Goal: Task Accomplishment & Management: Use online tool/utility

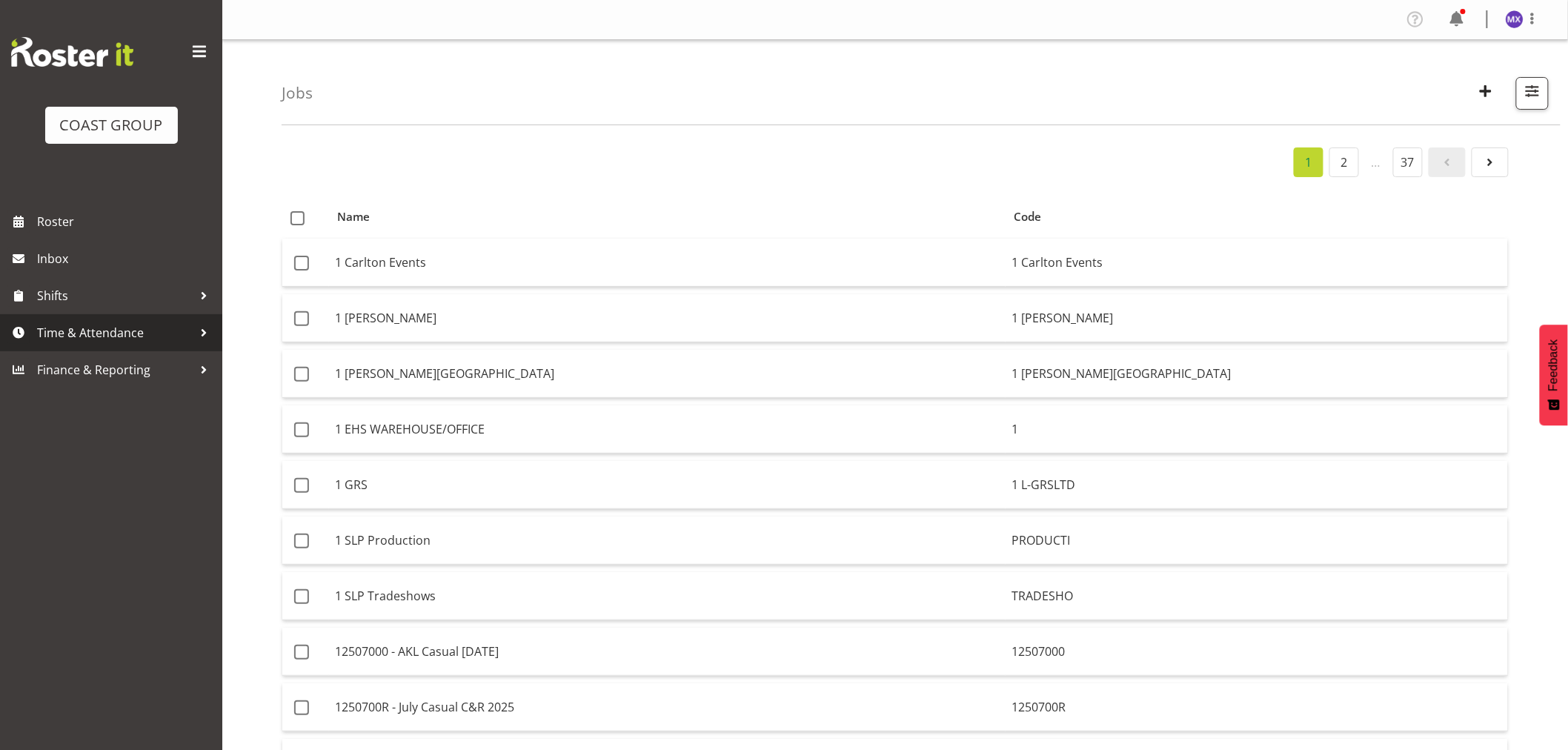
click at [100, 337] on span "Time & Attendance" at bounding box center [115, 332] width 156 height 23
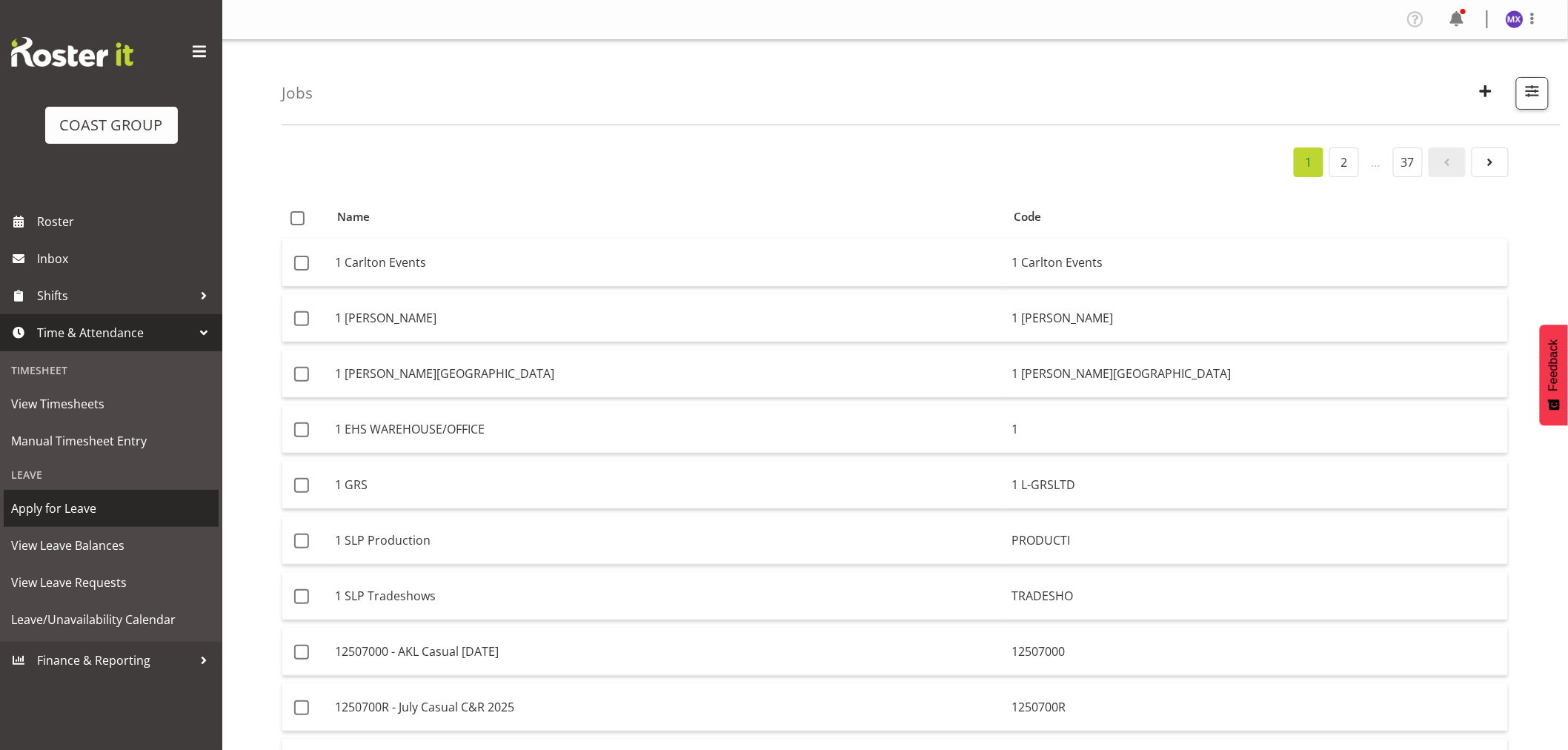
click at [60, 506] on span "Apply for Leave" at bounding box center [111, 508] width 200 height 23
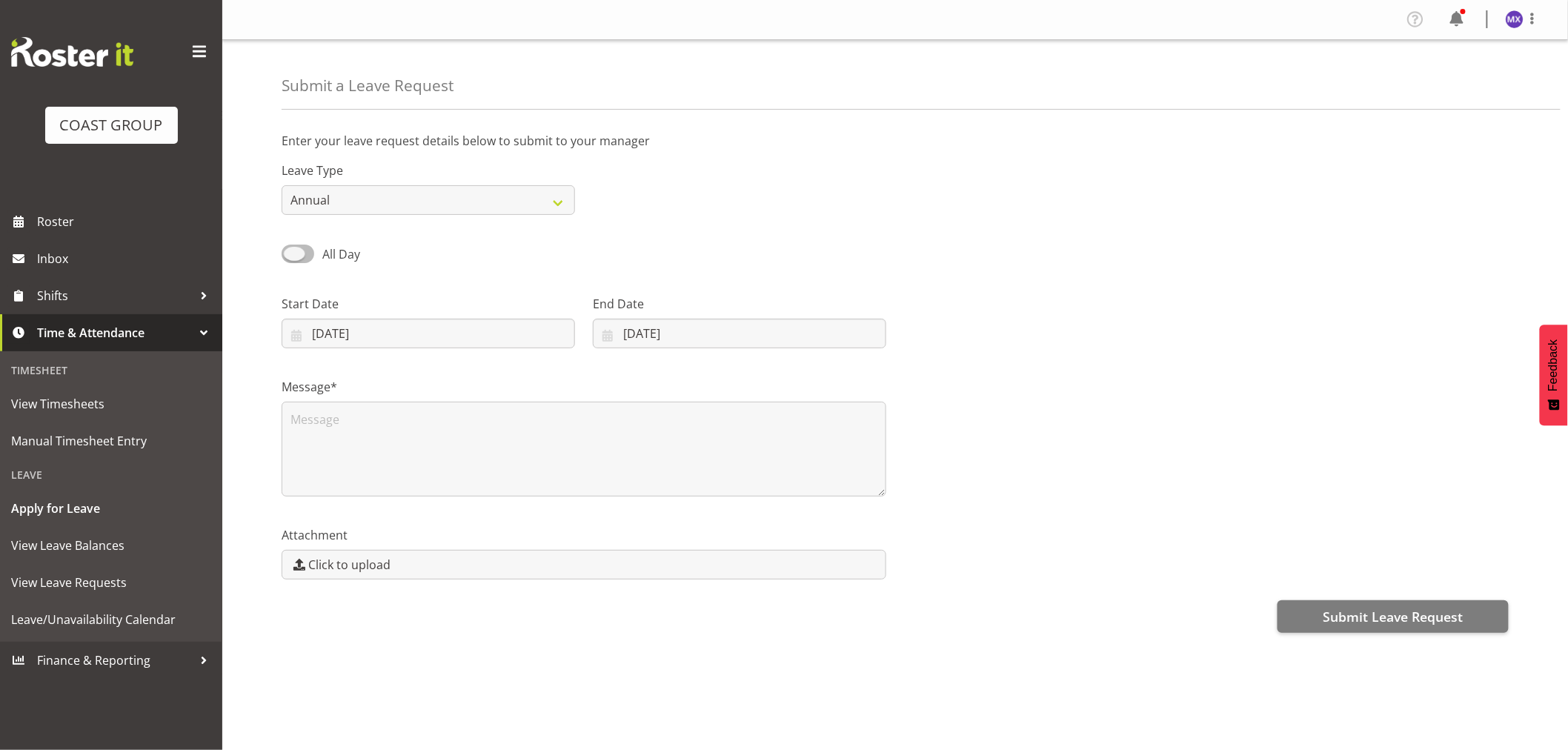
click at [304, 260] on span at bounding box center [298, 254] width 32 height 19
click at [291, 258] on input "All Day" at bounding box center [287, 254] width 10 height 10
checkbox input "true"
click at [684, 331] on input "00:00" at bounding box center [739, 333] width 294 height 29
click at [693, 370] on select "00 01 02 03 04 05 06 07 08 09 10 11 12 13 14 15 16 17 18 19 20 21 22 23" at bounding box center [694, 372] width 33 height 29
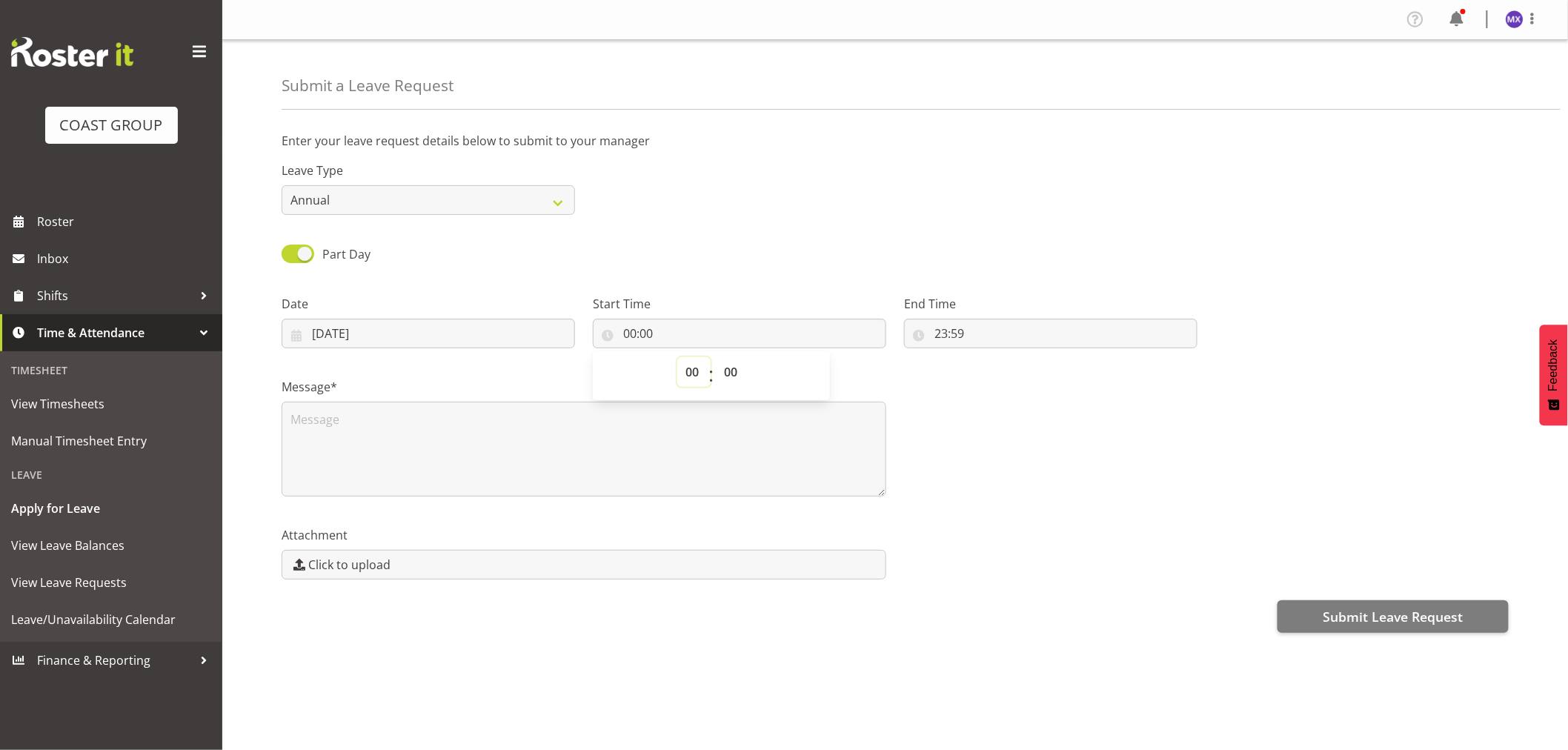
select select "12"
click at [678, 357] on select "00 01 02 03 04 05 06 07 08 09 10 11 12 13 14 15 16 17 18 19 20 21 22 23" at bounding box center [694, 372] width 33 height 29
type input "12:00"
click at [984, 330] on input "23:59" at bounding box center [1051, 333] width 294 height 29
click at [1010, 375] on select "00 01 02 03 04 05 06 07 08 09 10 11 12 13 14 15 16 17 18 19 20 21 22 23" at bounding box center [1005, 372] width 33 height 29
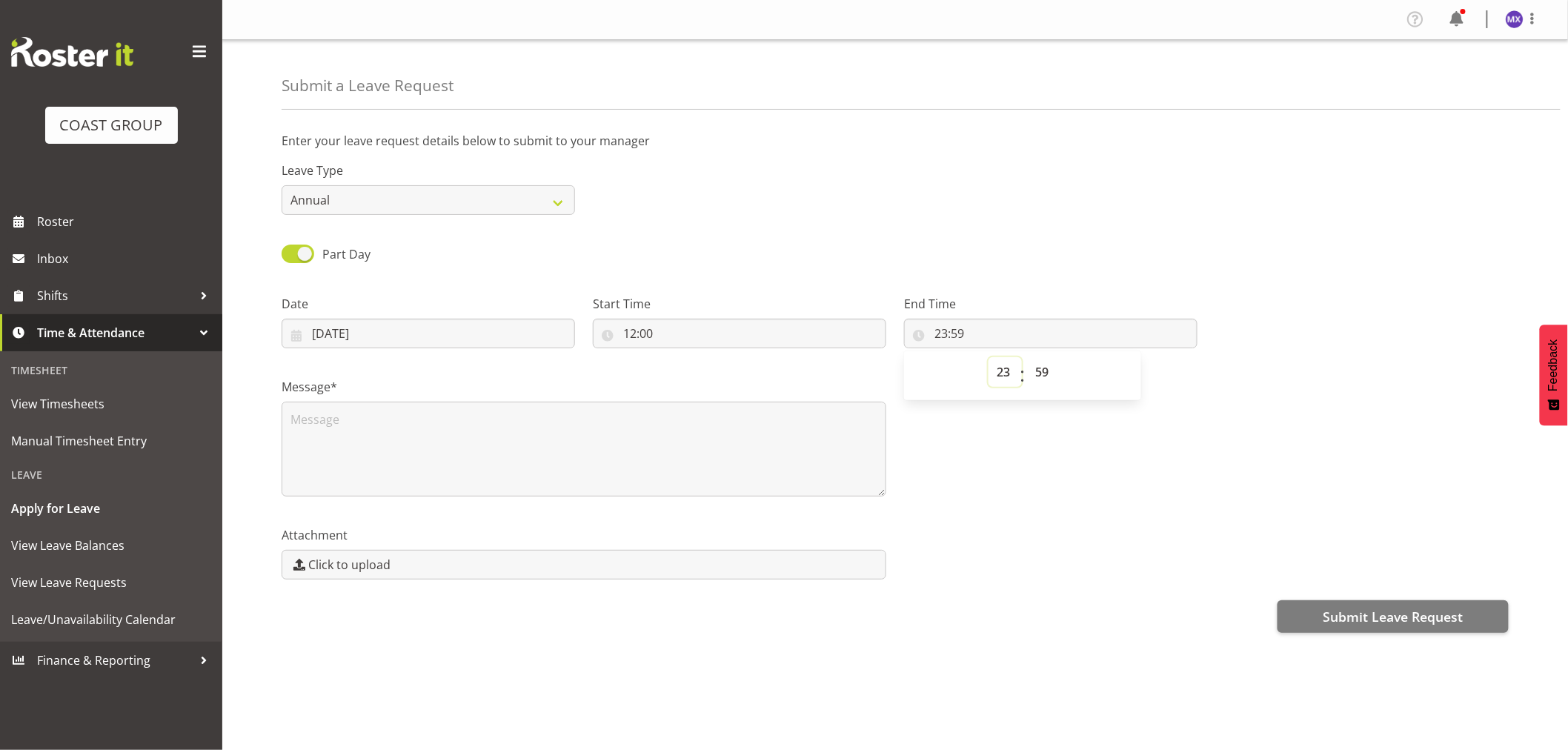
select select "16"
click at [988, 357] on select "00 01 02 03 04 05 06 07 08 09 10 11 12 13 14 15 16 17 18 19 20 21 22 23" at bounding box center [1005, 372] width 33 height 29
type input "16:59"
click at [1038, 372] on select "00 01 02 03 04 05 06 07 08 09 10 11 12 13 14 15 16 17 18 19 20 21 22 23 24 25 2…" at bounding box center [1044, 372] width 33 height 29
select select "0"
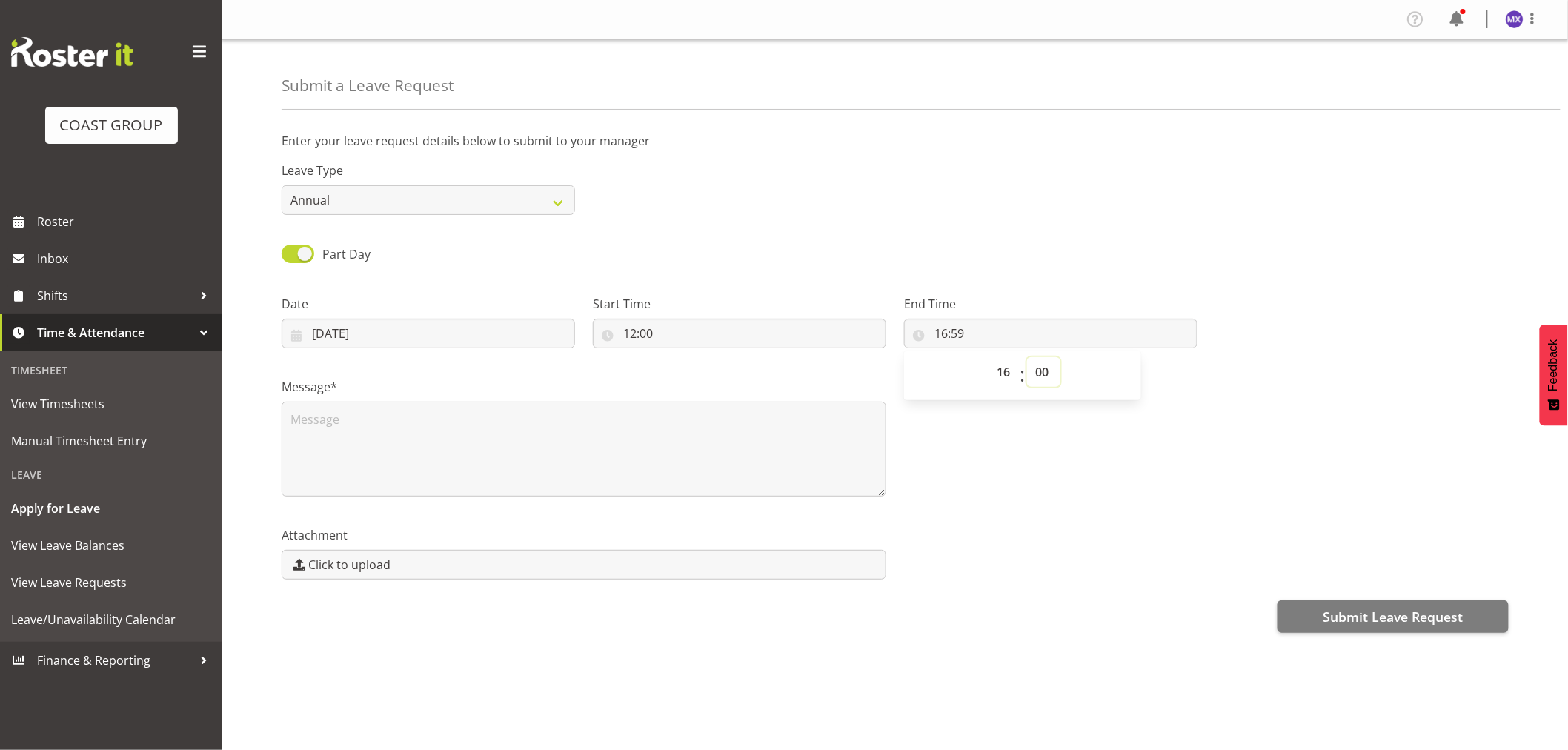
click at [1027, 357] on select "00 01 02 03 04 05 06 07 08 09 10 11 12 13 14 15 16 17 18 19 20 21 22 23 24 25 2…" at bounding box center [1044, 372] width 33 height 29
type input "16:00"
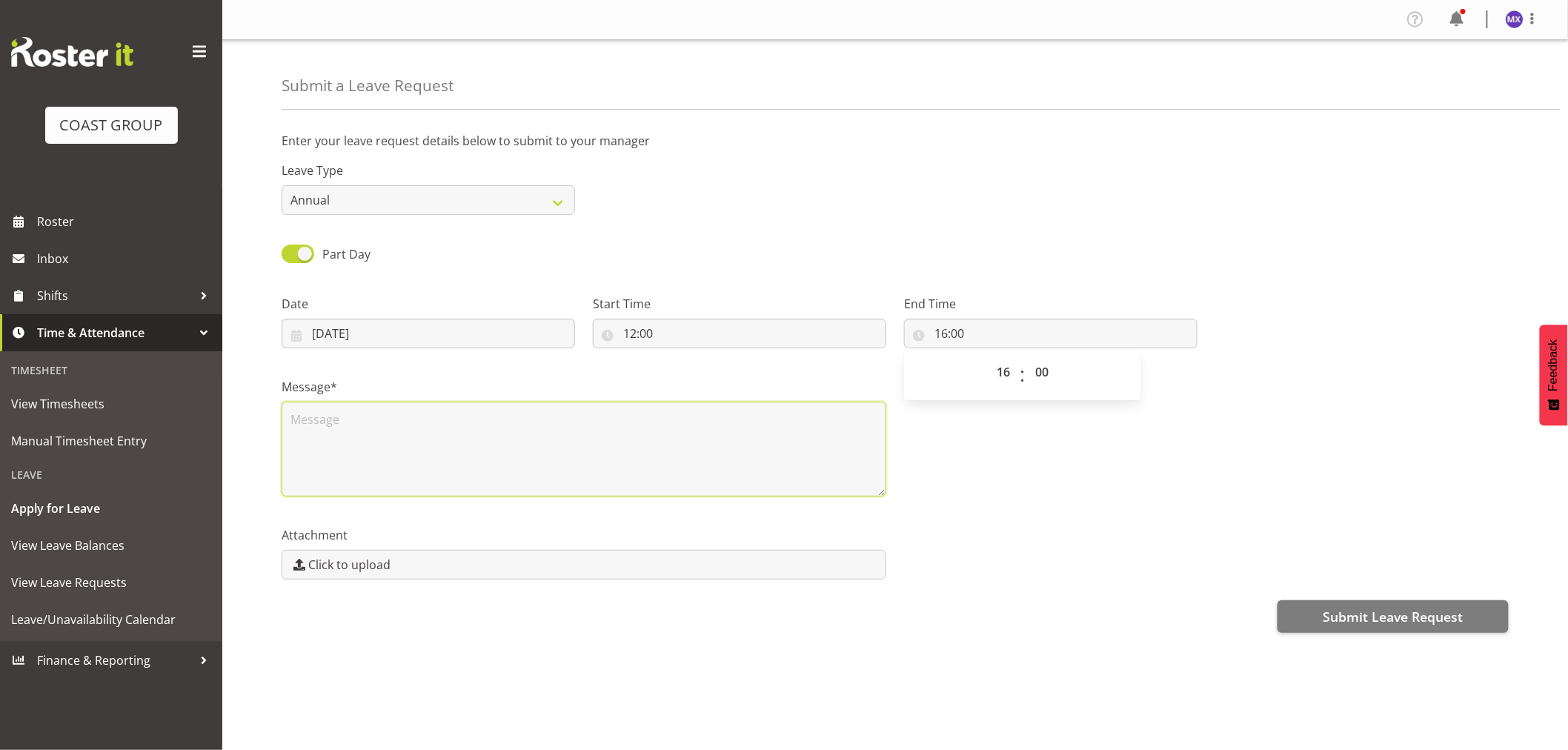
click at [769, 446] on textarea at bounding box center [585, 448] width 605 height 95
click at [777, 448] on textarea at bounding box center [585, 448] width 605 height 95
type textarea "half day AL"
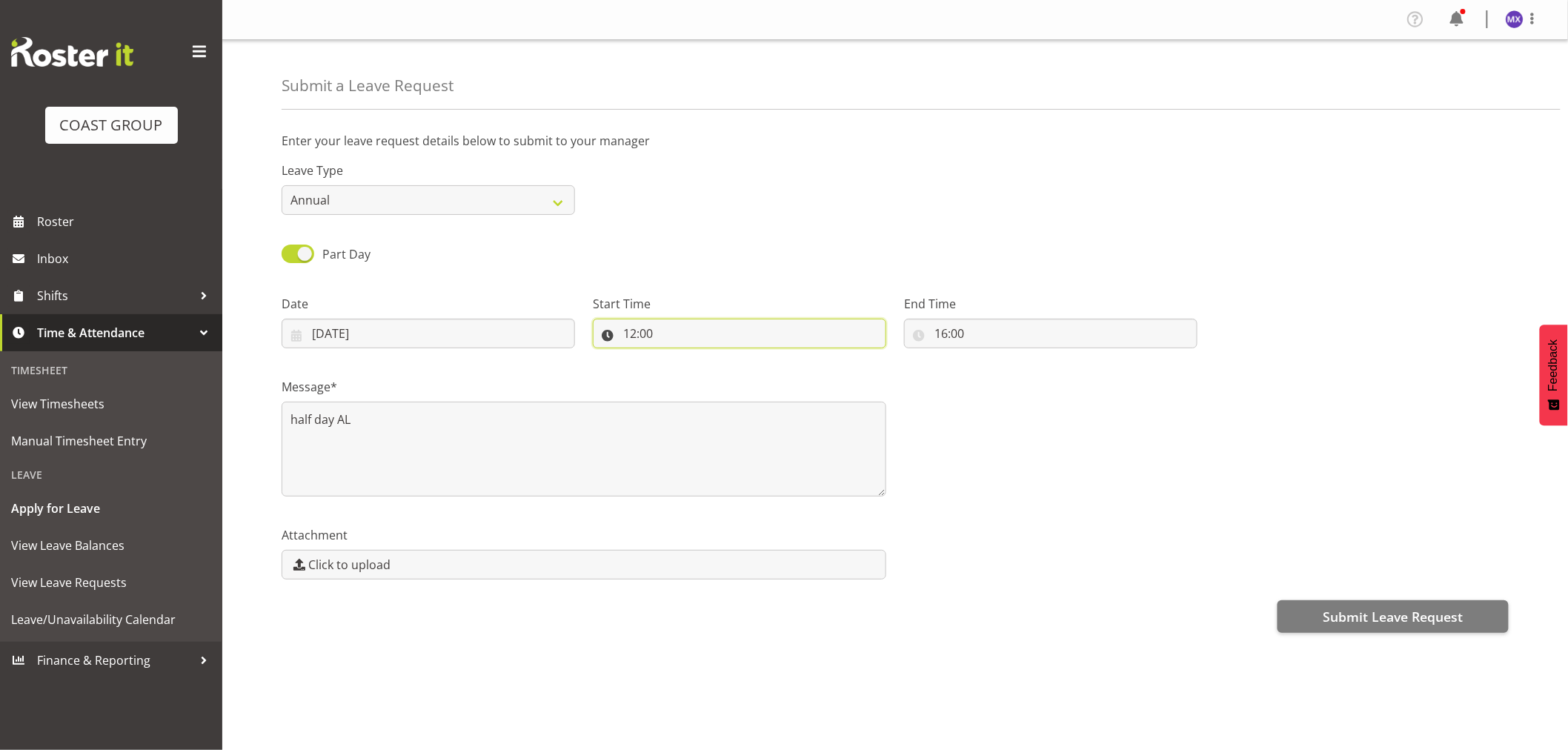
click at [652, 332] on input "12:00" at bounding box center [739, 333] width 294 height 29
click at [736, 376] on select "00 01 02 03 04 05 06 07 08 09 10 11 12 13 14 15 16 17 18 19 20 21 22 23 24 25 2…" at bounding box center [733, 372] width 33 height 29
select select "30"
click at [716, 357] on select "00 01 02 03 04 05 06 07 08 09 10 11 12 13 14 15 16 17 18 19 20 21 22 23 24 25 2…" at bounding box center [733, 372] width 33 height 29
type input "12:30"
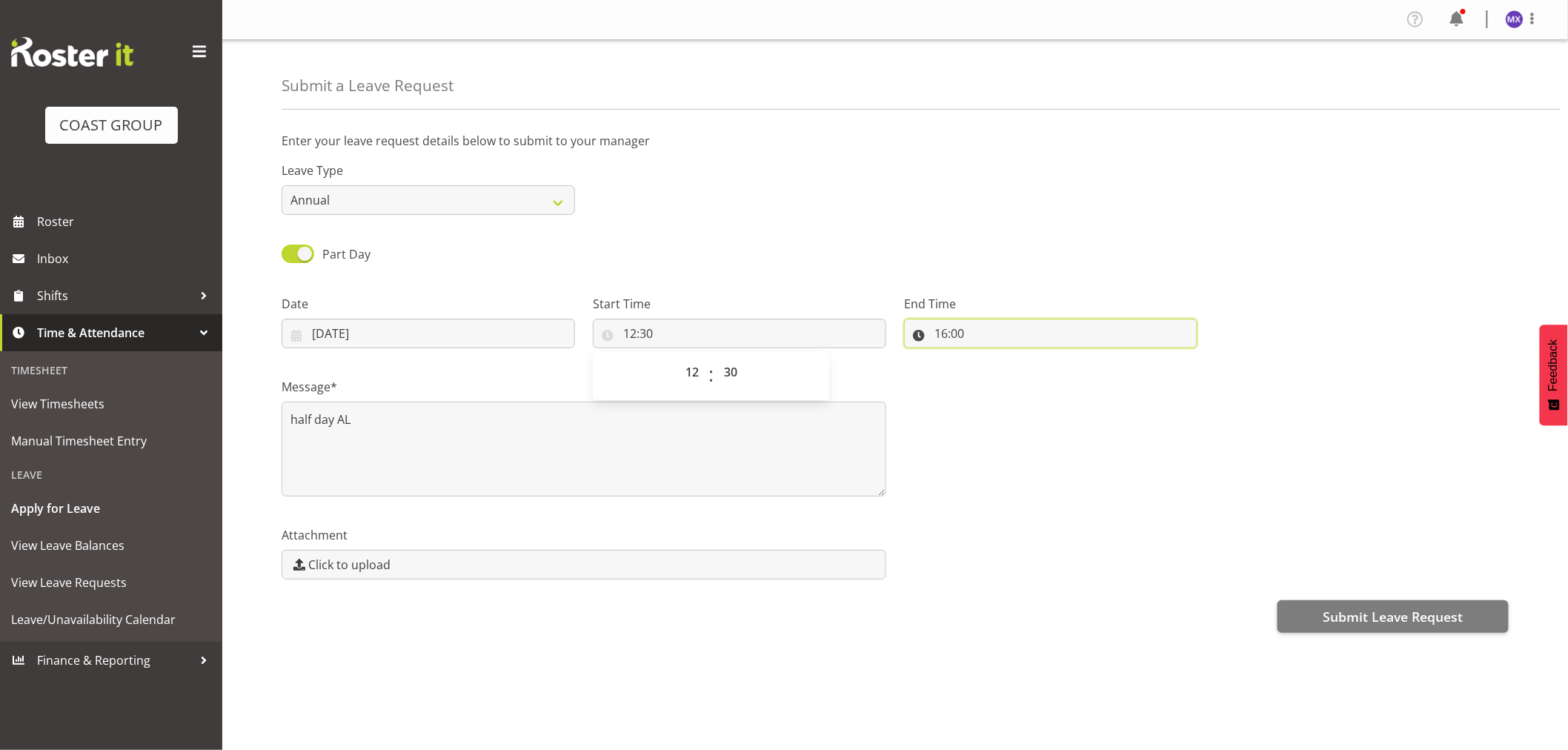
click at [978, 326] on input "16:00" at bounding box center [1051, 333] width 294 height 29
click at [1038, 372] on select "00 01 02 03 04 05 06 07 08 09 10 11 12 13 14 15 16 17 18 19 20 21 22 23 24 25 2…" at bounding box center [1044, 372] width 33 height 29
select select "30"
click at [1027, 357] on select "00 01 02 03 04 05 06 07 08 09 10 11 12 13 14 15 16 17 18 19 20 21 22 23 24 25 2…" at bounding box center [1044, 372] width 33 height 29
type input "16:30"
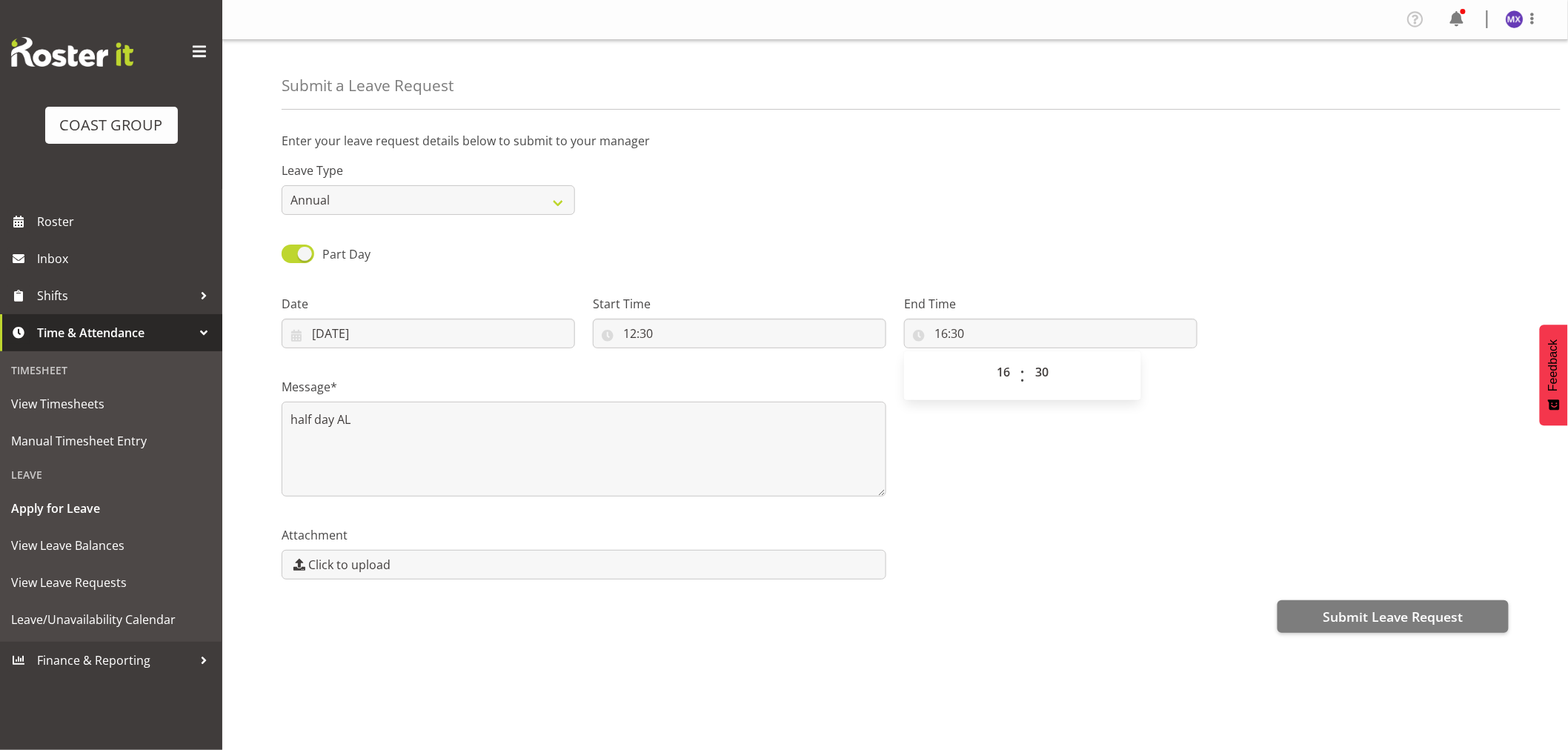
click at [1179, 183] on div "Leave Type Annual Sick Leave Without Pay Bereavement Domestic Violence Parental…" at bounding box center [894, 182] width 1245 height 83
click at [1209, 404] on div "Message* half day AL" at bounding box center [894, 431] width 1245 height 148
click at [1384, 621] on span "Submit Leave Request" at bounding box center [1393, 617] width 140 height 20
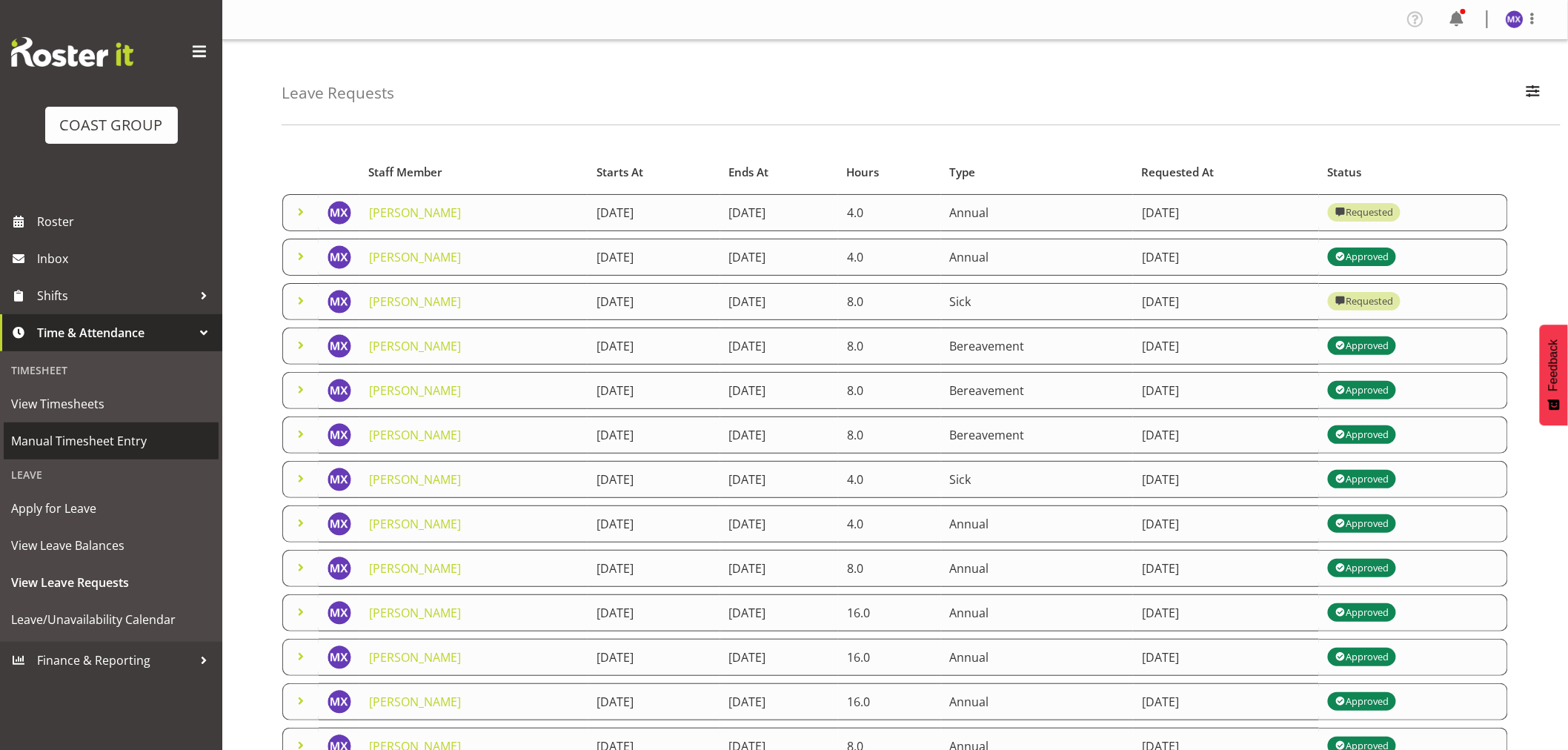
click at [74, 442] on span "Manual Timesheet Entry" at bounding box center [111, 441] width 200 height 23
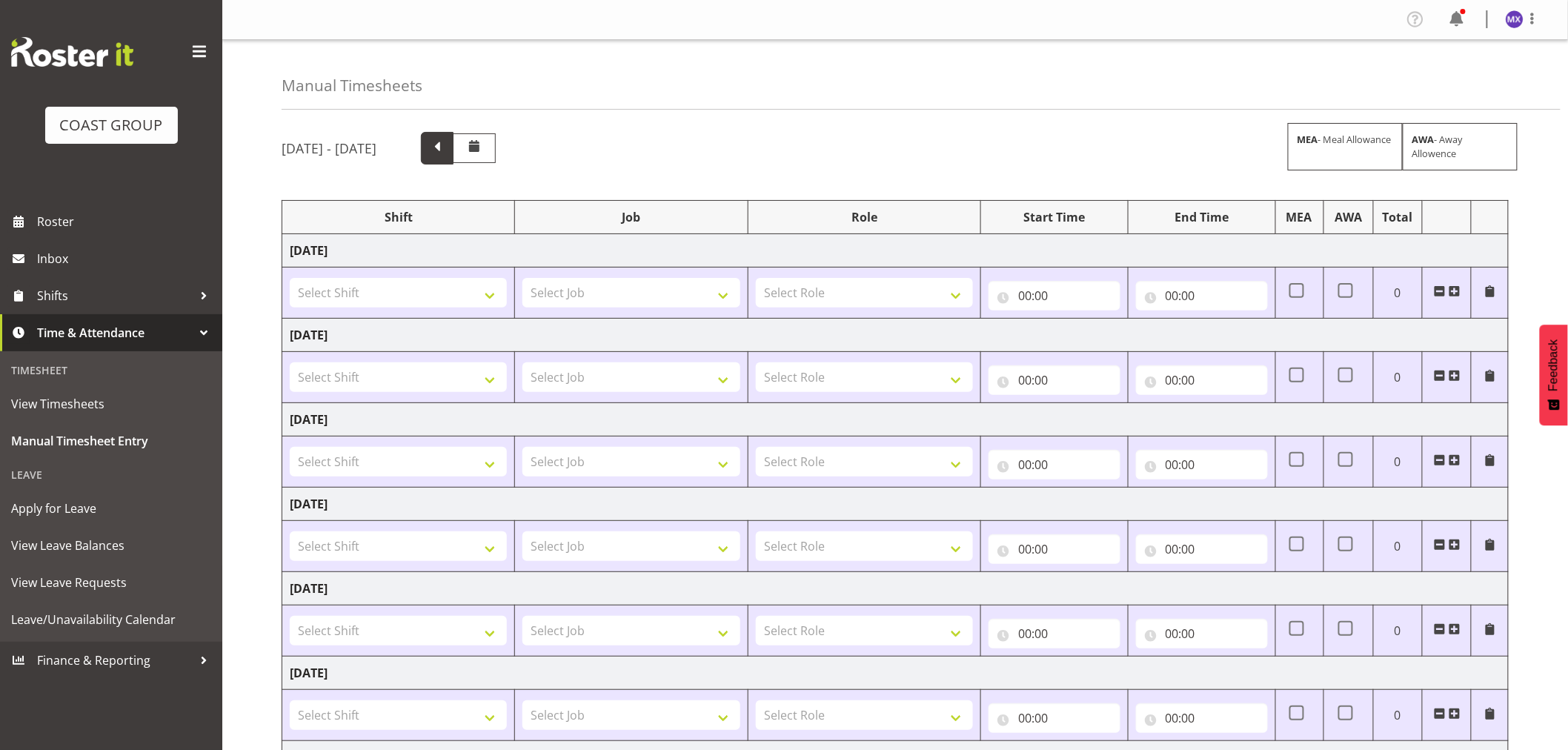
click at [447, 147] on span at bounding box center [438, 147] width 20 height 20
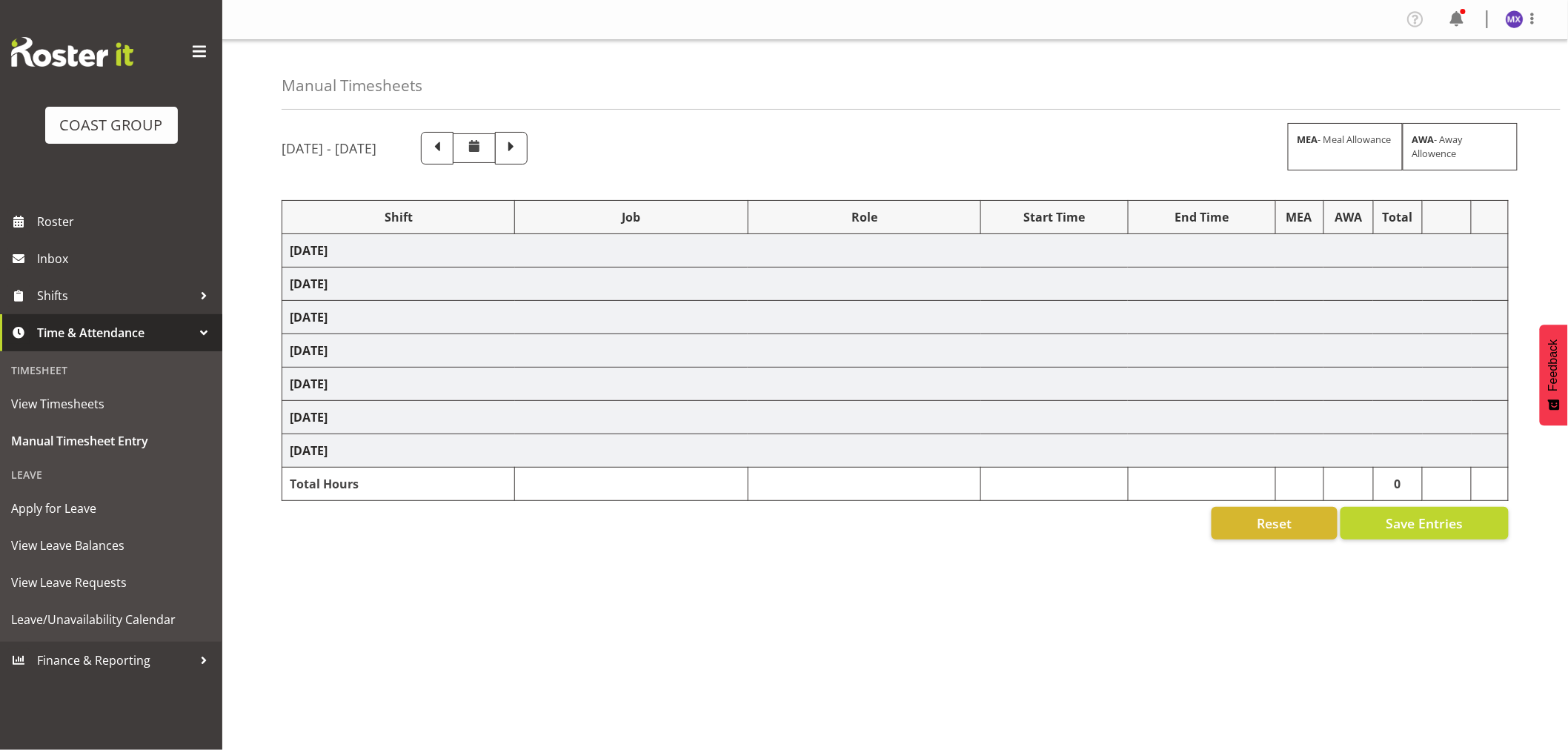
select select "69"
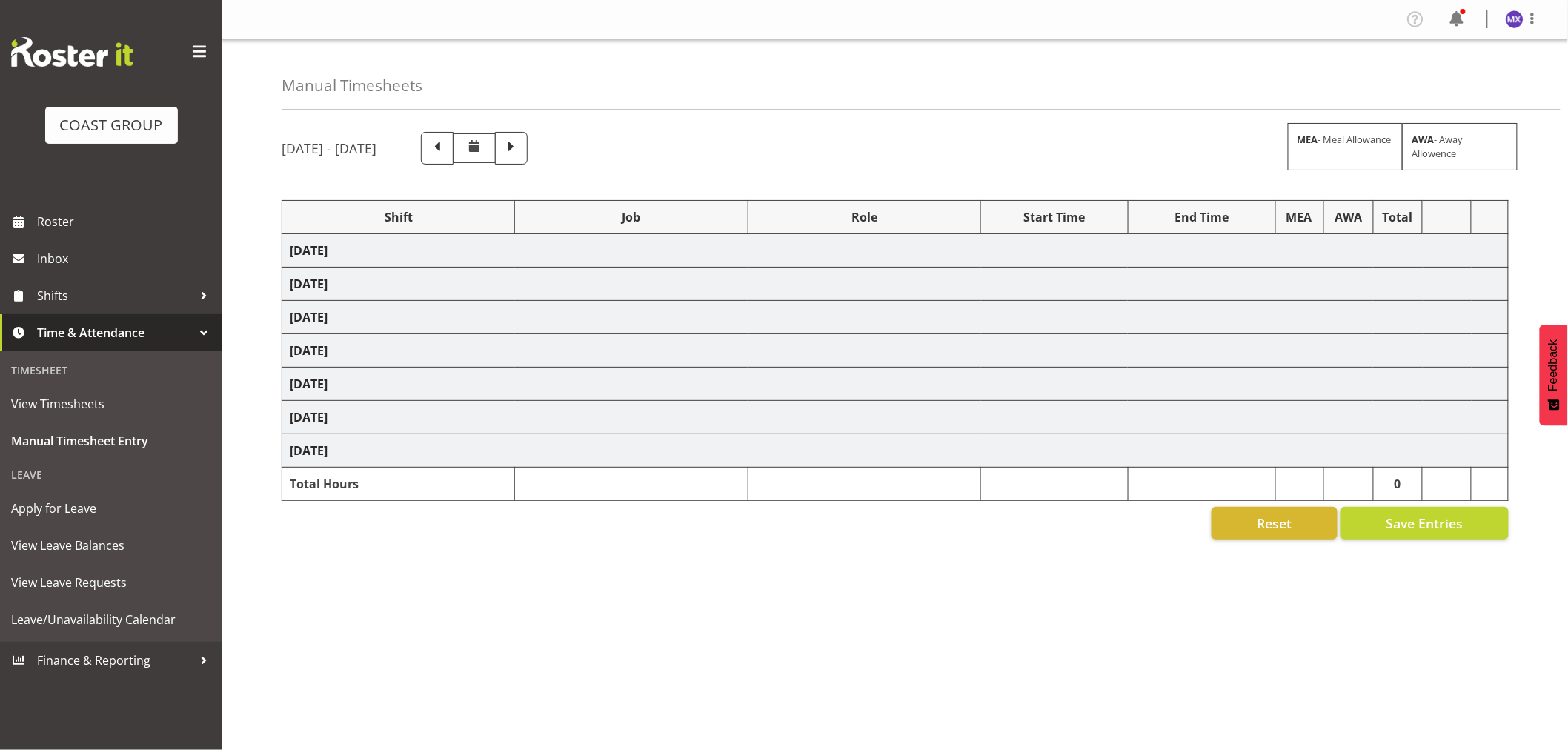
select select "69"
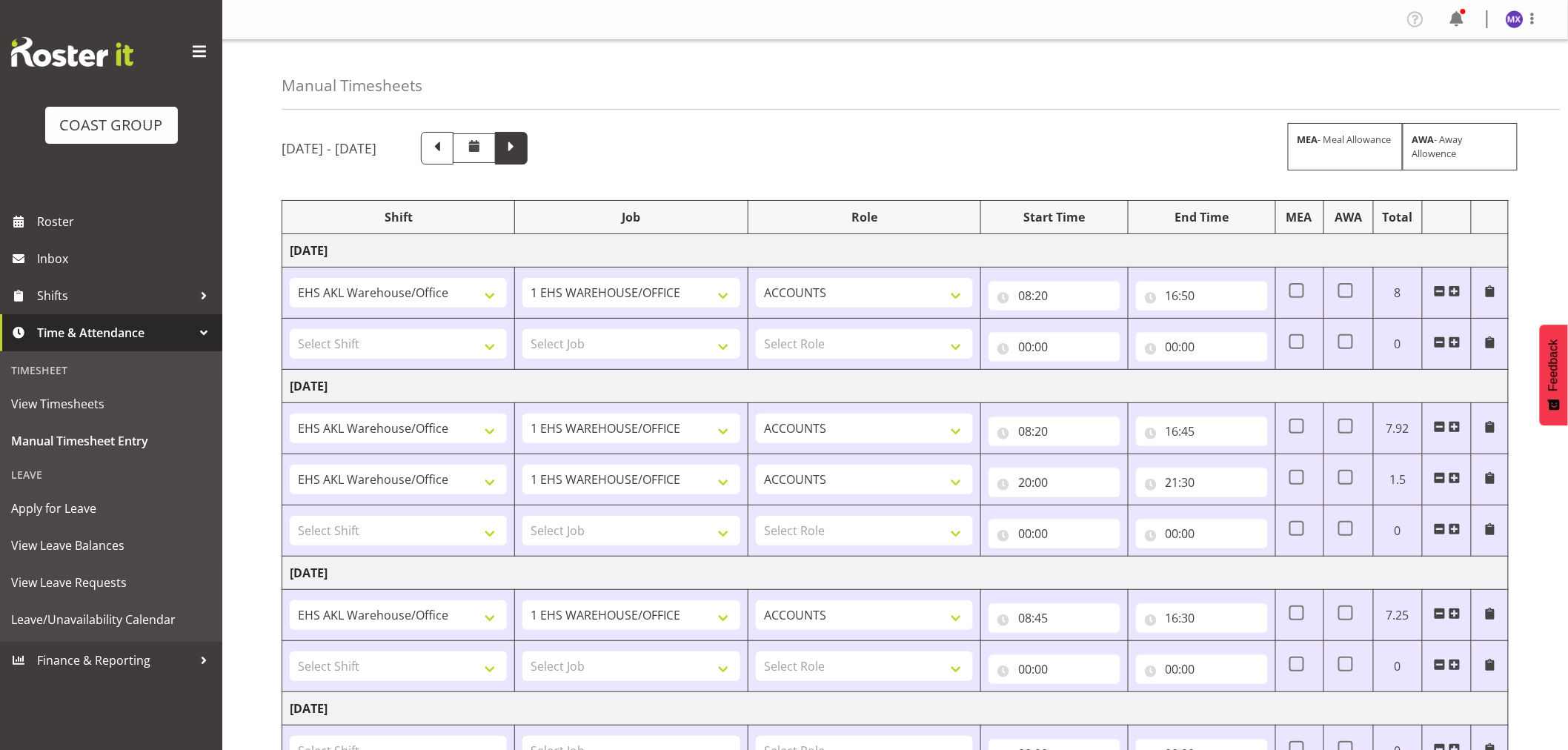
click at [528, 151] on span at bounding box center [511, 148] width 32 height 32
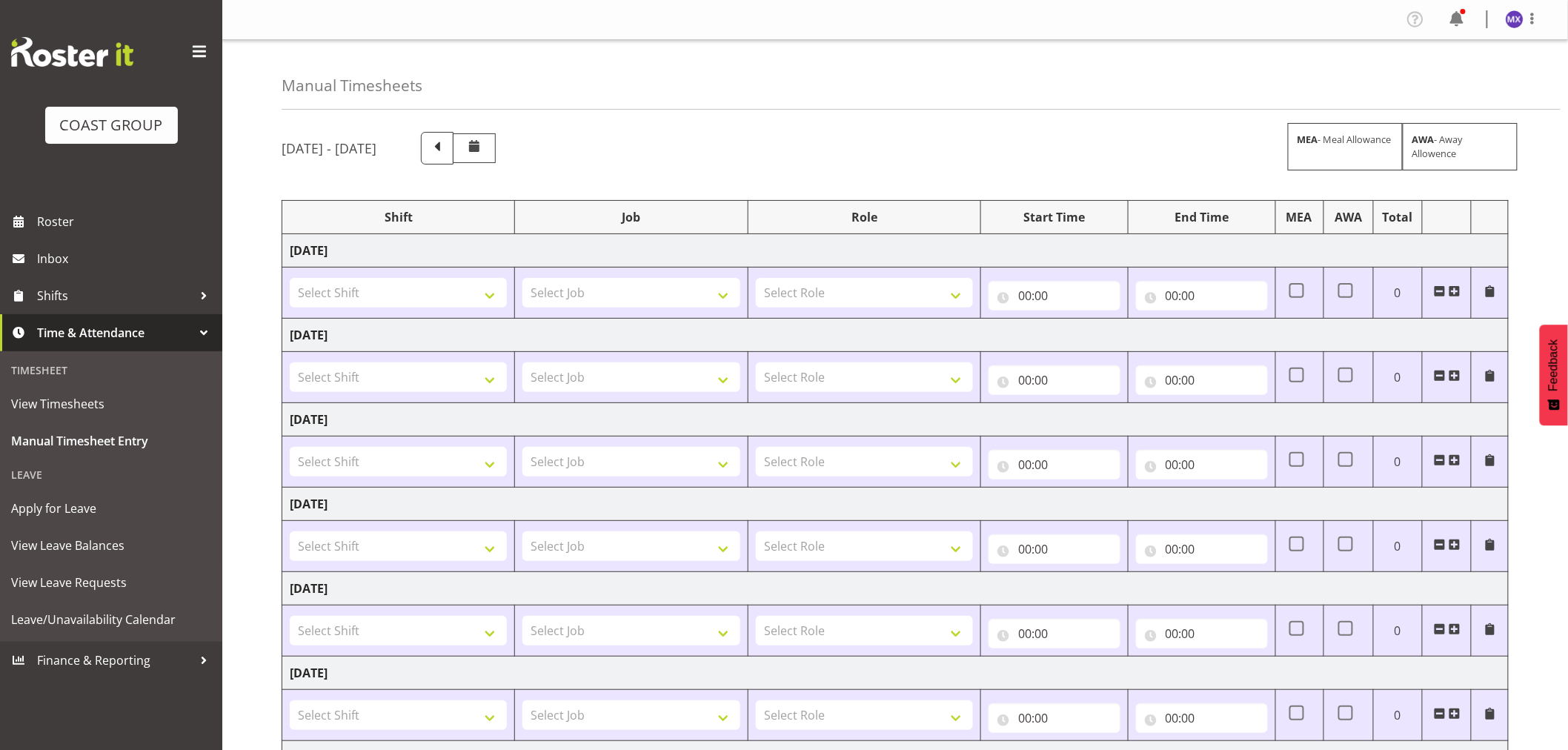
click at [418, 252] on td "Wednesday 20th August 2025" at bounding box center [895, 251] width 1226 height 33
click at [502, 288] on select "Select Shift EHS AKL Warehouse/Office" at bounding box center [399, 293] width 217 height 29
select select "1083"
click at [290, 278] on select "Select Shift EHS AKL Warehouse/Office" at bounding box center [399, 293] width 217 height 29
click at [721, 289] on select "Select Job 1 Carlton Events 1 Carlton Hamilton 1 Carlton Wellington 1 EHS WAREH…" at bounding box center [632, 293] width 217 height 29
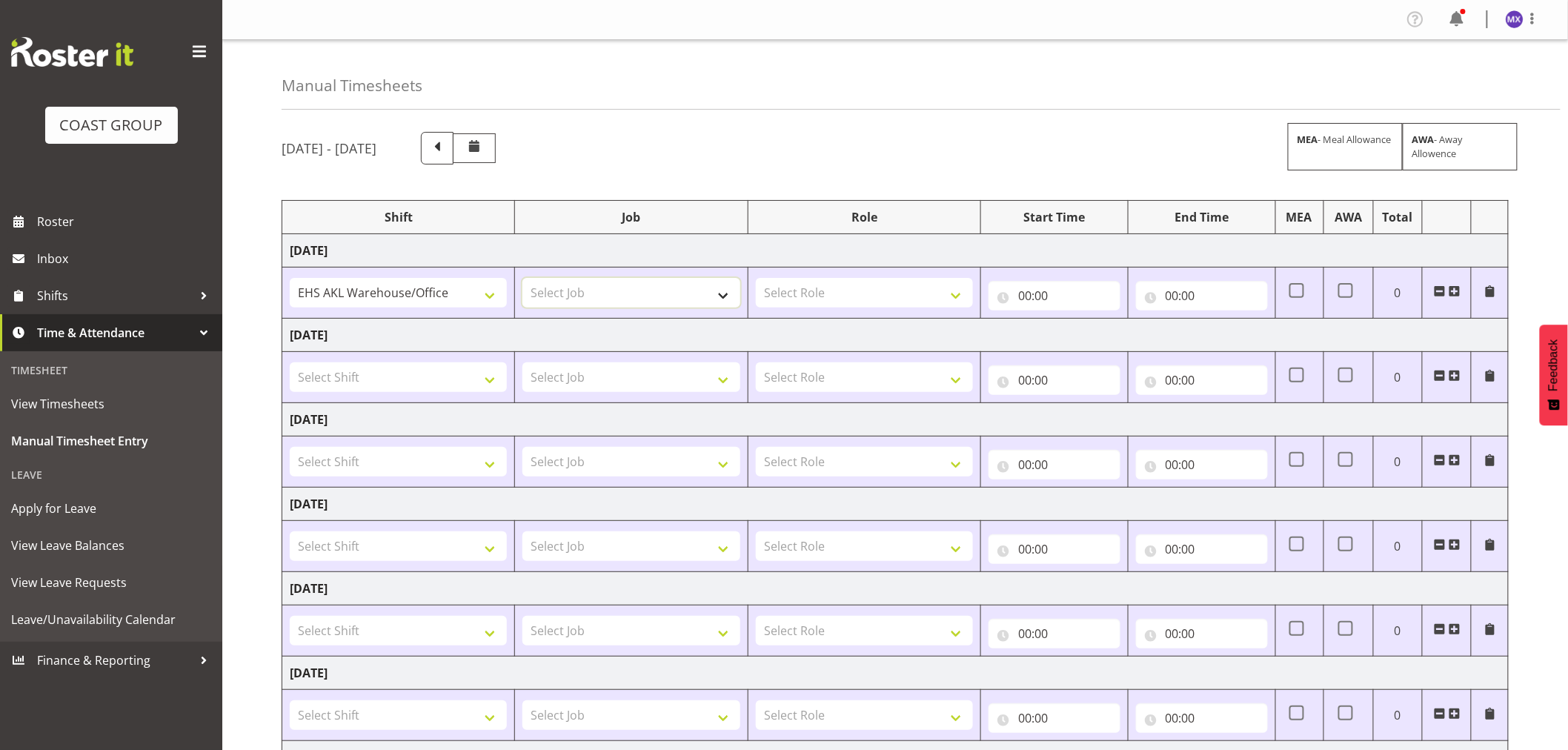
select select "69"
click at [523, 278] on select "Select Job 1 Carlton Events 1 Carlton Hamilton 1 Carlton Wellington 1 EHS WAREH…" at bounding box center [632, 293] width 217 height 29
click at [951, 292] on select "Select Role ACCOUNTS" at bounding box center [865, 293] width 217 height 29
select select "204"
click at [756, 278] on select "Select Role ACCOUNTS" at bounding box center [865, 293] width 217 height 29
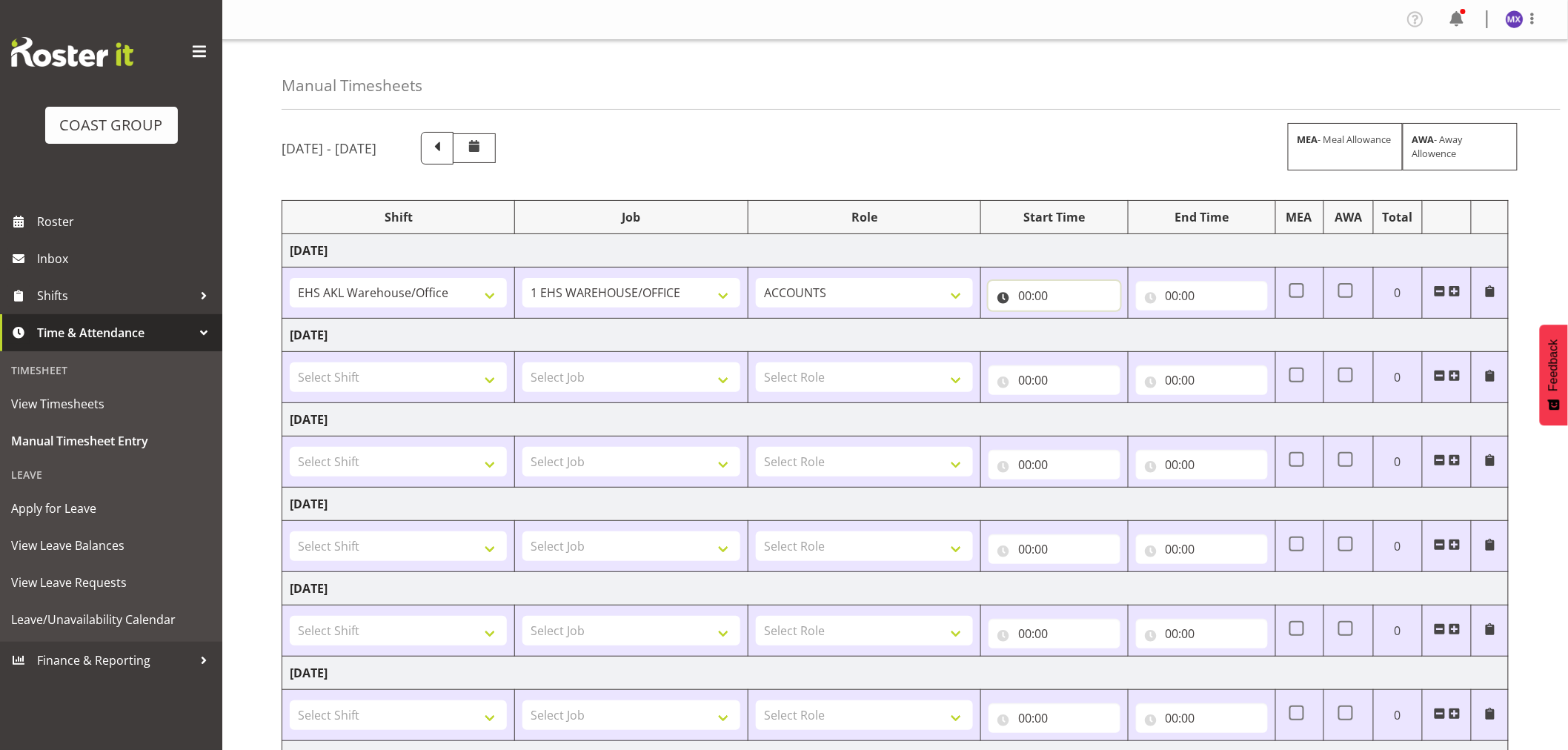
click at [1051, 294] on input "00:00" at bounding box center [1054, 296] width 132 height 29
click at [1088, 334] on select "00 01 02 03 04 05 06 07 08 09 10 11 12 13 14 15 16 17 18 19 20 21 22 23" at bounding box center [1090, 334] width 33 height 29
select select "7"
click at [1073, 319] on select "00 01 02 03 04 05 06 07 08 09 10 11 12 13 14 15 16 17 18 19 20 21 22 23" at bounding box center [1090, 334] width 33 height 29
type input "07:00"
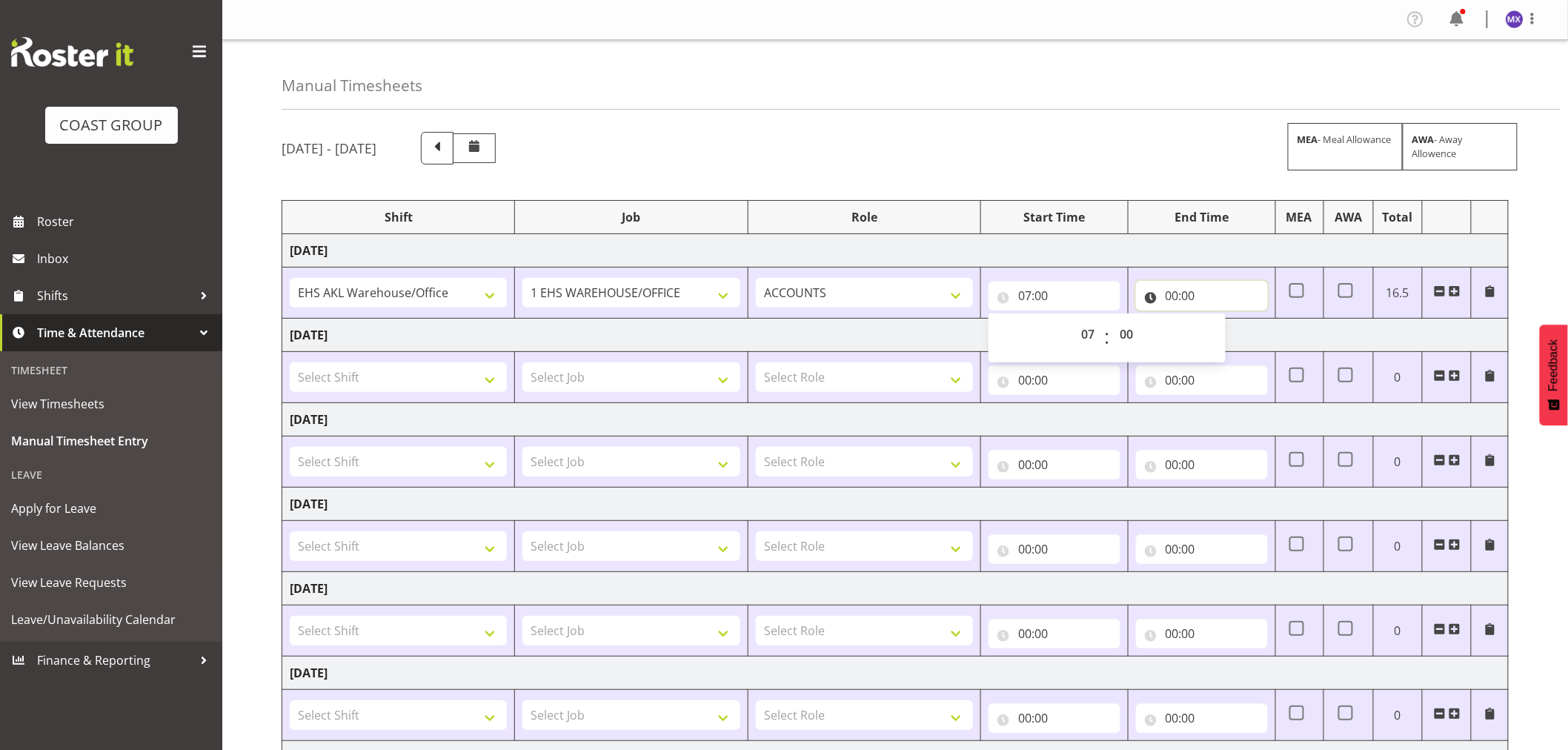
click at [1180, 291] on input "00:00" at bounding box center [1202, 296] width 132 height 29
click at [1229, 335] on select "00 01 02 03 04 05 06 07 08 09 10 11 12 13 14 15 16 17 18 19 20 21 22 23" at bounding box center [1237, 334] width 33 height 29
click at [1046, 307] on input "07:00" at bounding box center [1054, 296] width 132 height 29
click at [1132, 330] on select "00 01 02 03 04 05 06 07 08 09 10 11 12 13 14 15 16 17 18 19 20 21 22 23 24 25 2…" at bounding box center [1128, 334] width 33 height 29
select select "50"
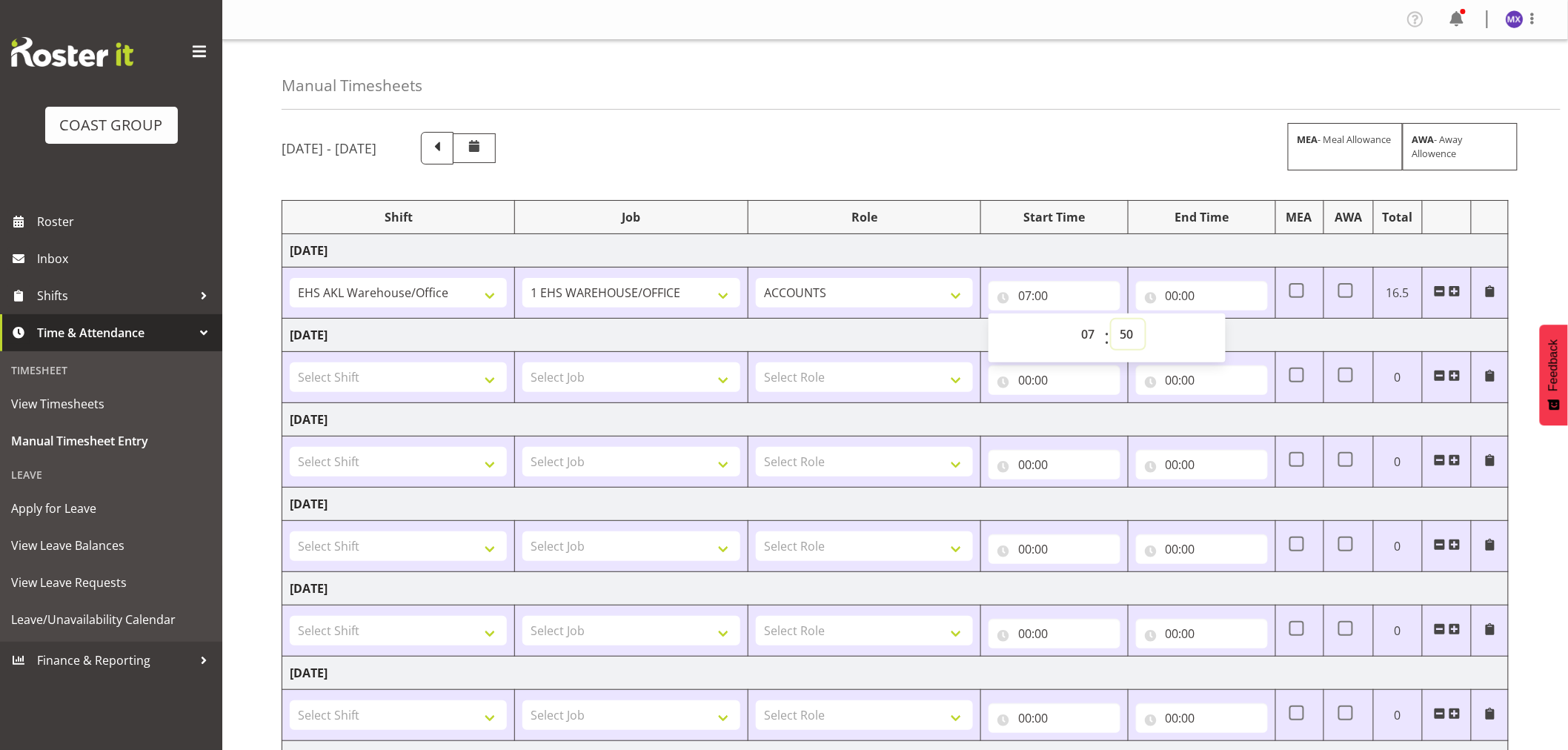
click at [1112, 319] on select "00 01 02 03 04 05 06 07 08 09 10 11 12 13 14 15 16 17 18 19 20 21 22 23 24 25 2…" at bounding box center [1128, 334] width 33 height 29
type input "07:50"
click at [1026, 154] on div "August 20th - August 26th 2025 MEA - Meal Allowance AWA - Away Allowence" at bounding box center [895, 148] width 1227 height 32
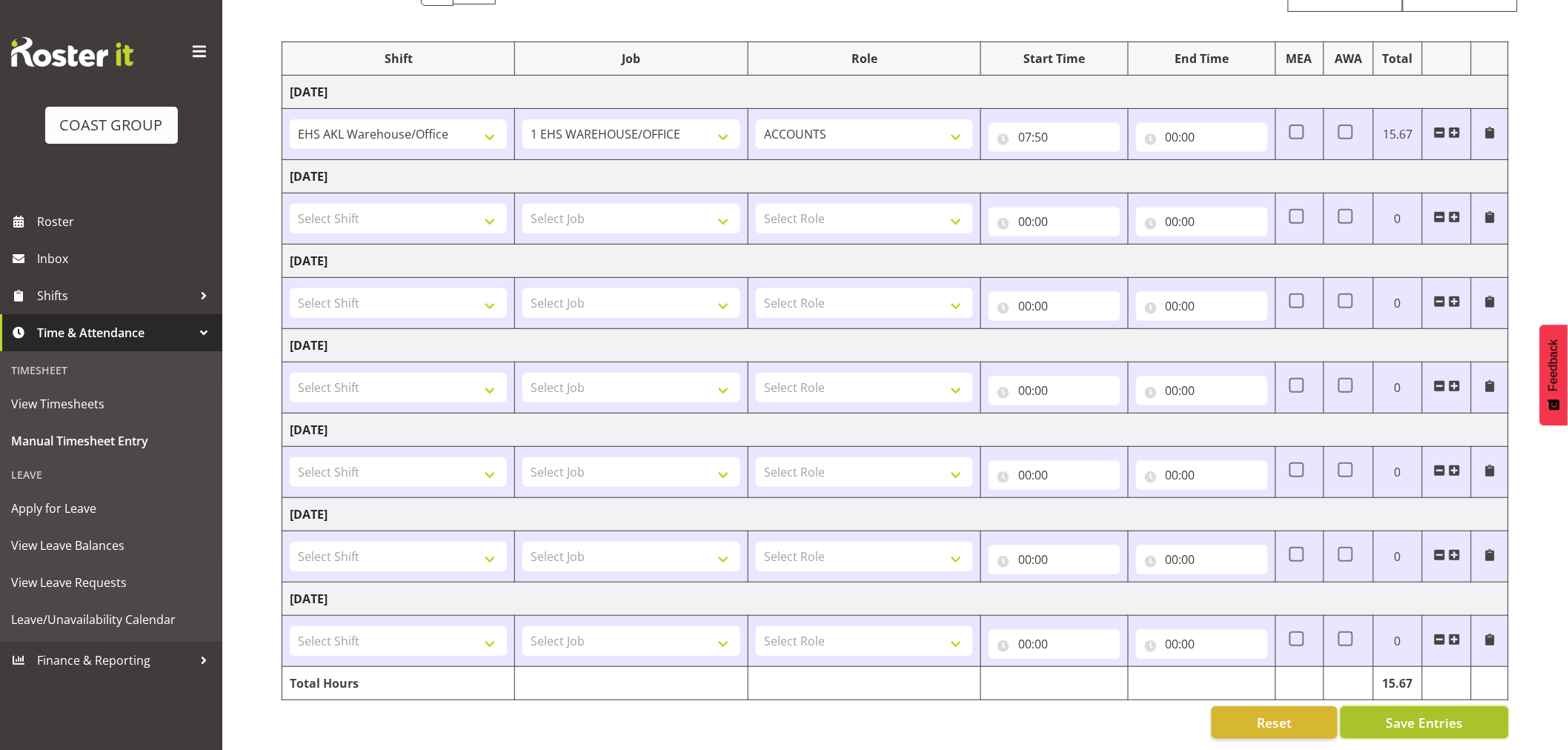
click at [1454, 713] on span "Save Entries" at bounding box center [1424, 723] width 77 height 20
click at [40, 405] on span "View Timesheets" at bounding box center [111, 403] width 200 height 23
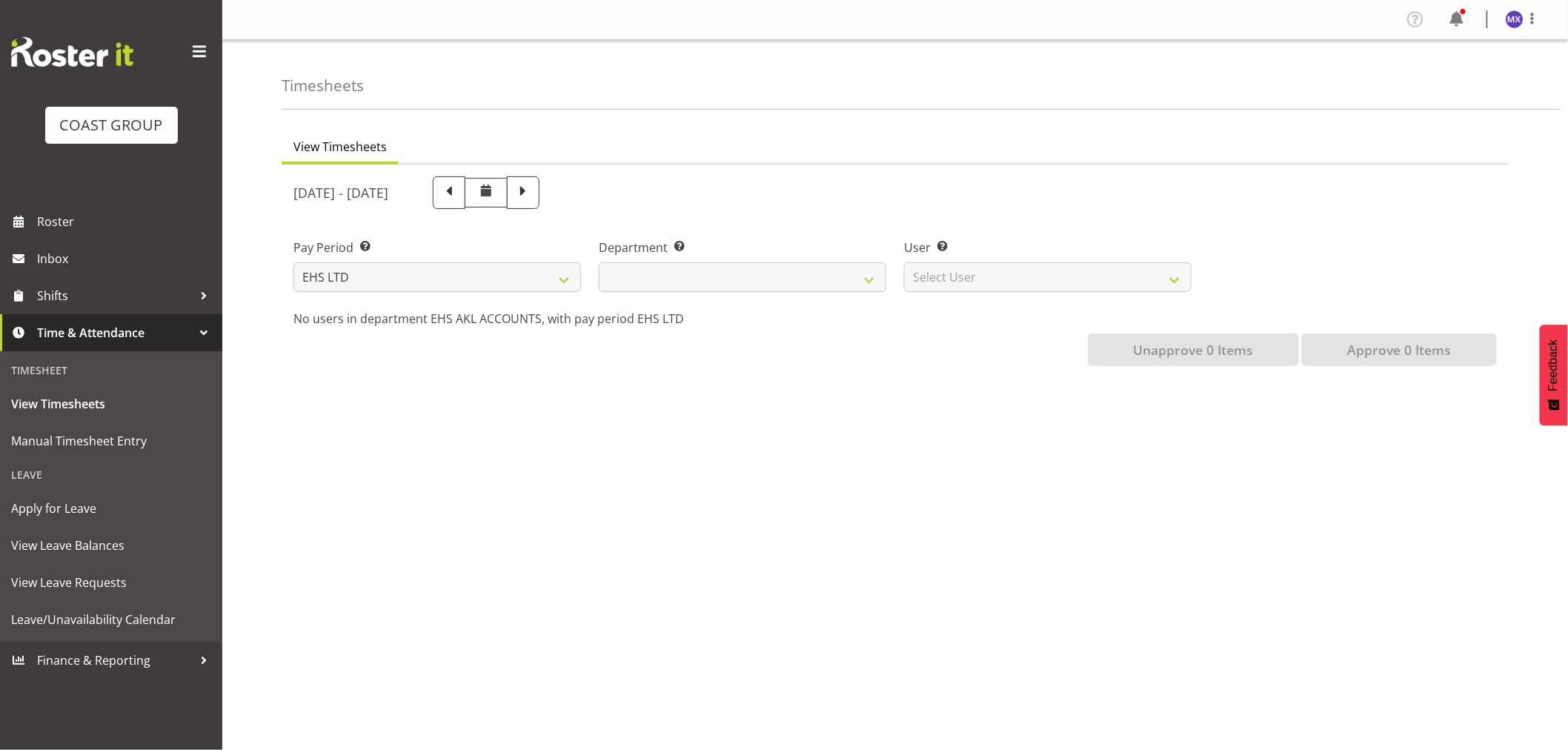
select select
